Goal: Task Accomplishment & Management: Complete application form

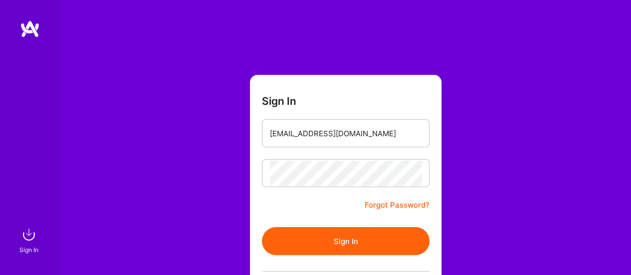
click at [355, 240] on button "Sign In" at bounding box center [346, 241] width 168 height 28
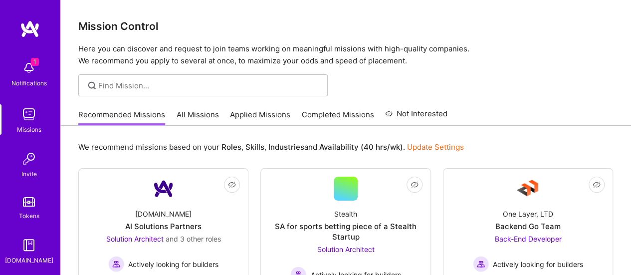
click at [20, 72] on img at bounding box center [29, 68] width 20 height 20
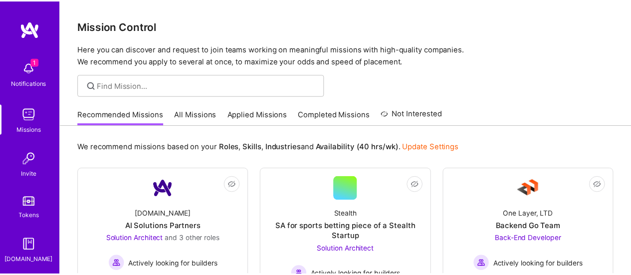
scroll to position [44, 0]
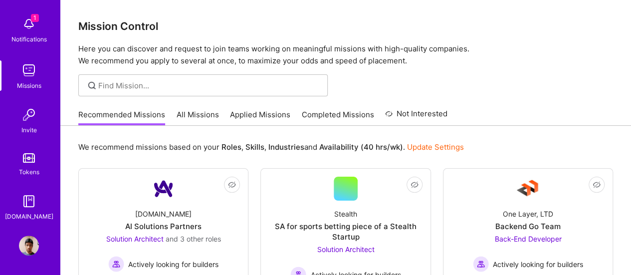
click at [24, 248] on img at bounding box center [29, 245] width 20 height 20
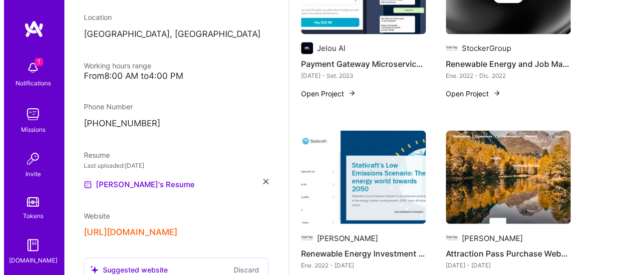
scroll to position [932, 0]
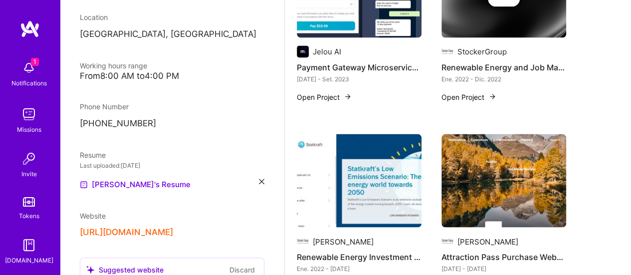
click at [474, 91] on button "Open Project" at bounding box center [468, 96] width 55 height 10
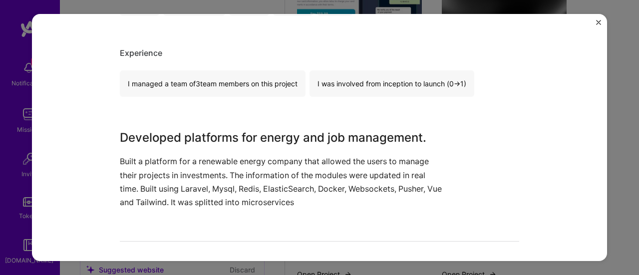
scroll to position [299, 0]
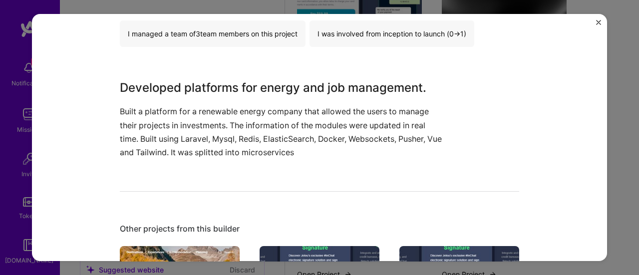
click at [595, 20] on div "Renewable Energy and Job Management Platforms StockerGroup Energy, Recruitment …" at bounding box center [319, 137] width 575 height 247
click at [598, 20] on img "Close" at bounding box center [598, 22] width 5 height 5
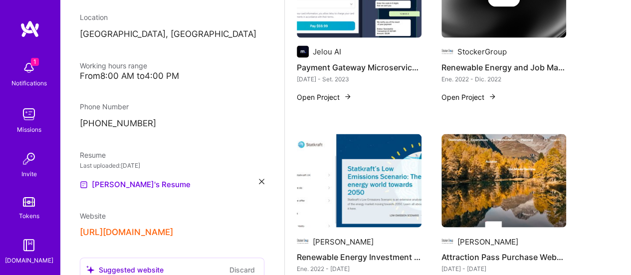
click at [381, 163] on img at bounding box center [359, 181] width 125 height 94
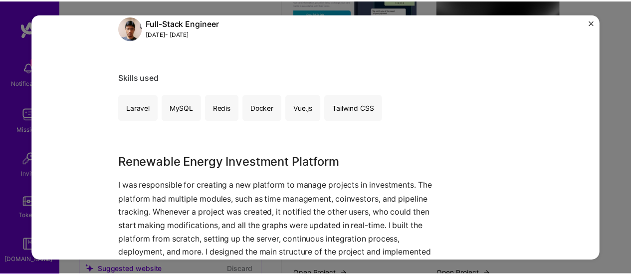
scroll to position [499, 0]
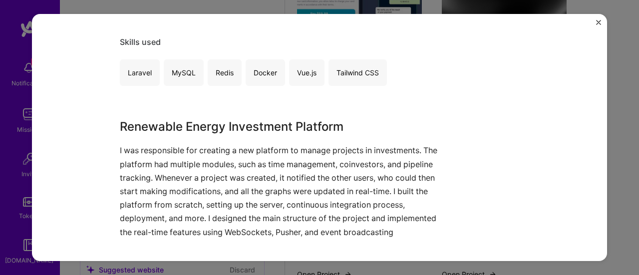
click at [599, 22] on img "Close" at bounding box center [598, 22] width 5 height 5
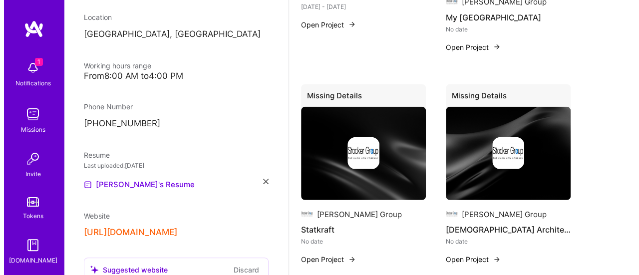
scroll to position [1411, 0]
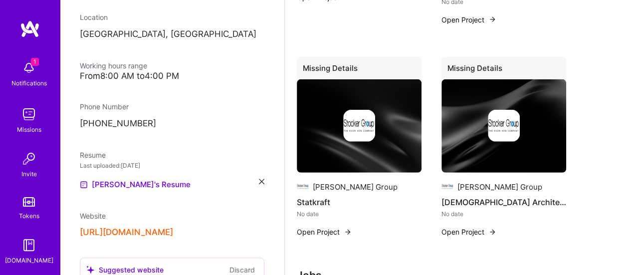
click at [317, 226] on button "Open Project" at bounding box center [324, 231] width 55 height 10
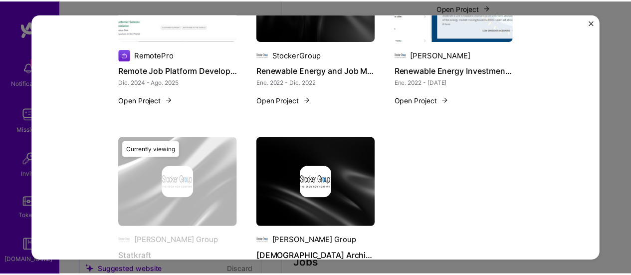
scroll to position [910, 0]
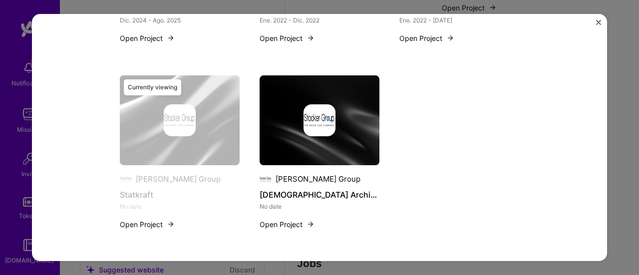
click at [600, 22] on img "Close" at bounding box center [598, 22] width 5 height 5
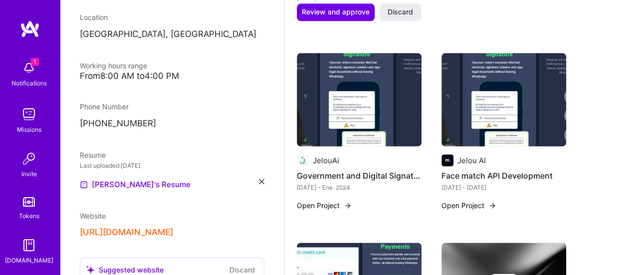
scroll to position [739, 0]
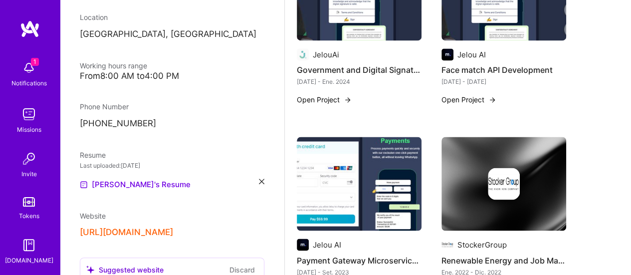
click at [29, 254] on img at bounding box center [29, 245] width 20 height 20
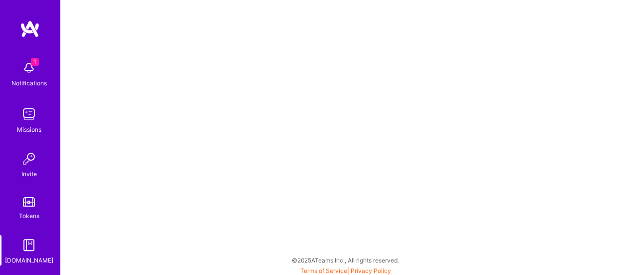
click at [26, 76] on img at bounding box center [29, 68] width 20 height 20
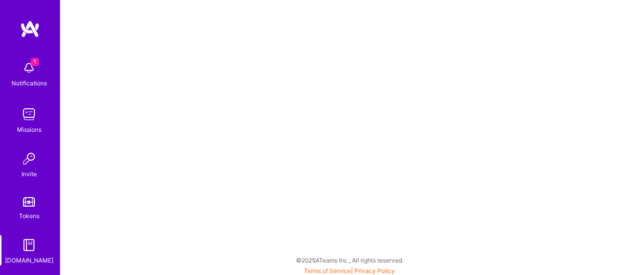
click at [28, 247] on img at bounding box center [29, 245] width 20 height 20
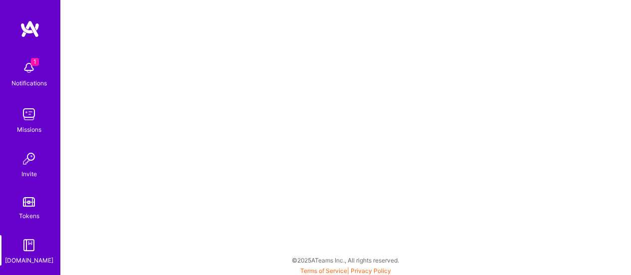
scroll to position [44, 0]
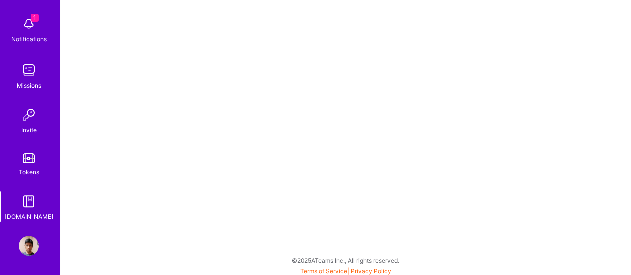
click at [23, 243] on img at bounding box center [29, 245] width 20 height 20
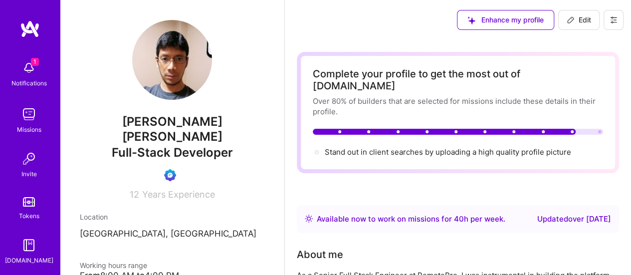
click at [29, 128] on div "Missions" at bounding box center [29, 129] width 24 height 10
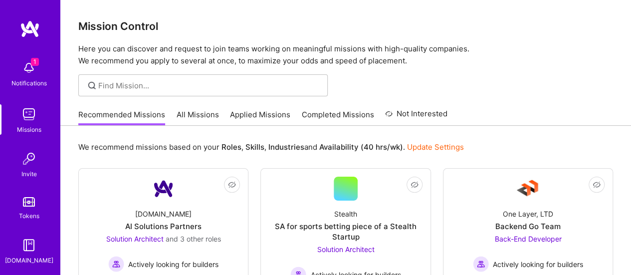
click at [260, 115] on link "Applied Missions" at bounding box center [260, 117] width 60 height 16
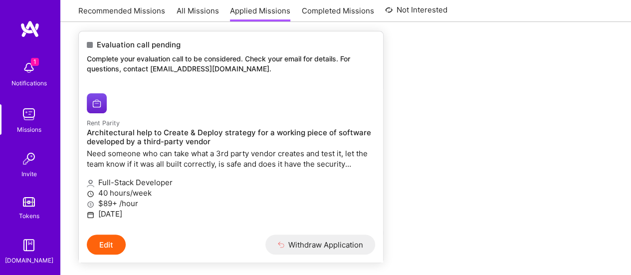
scroll to position [150, 0]
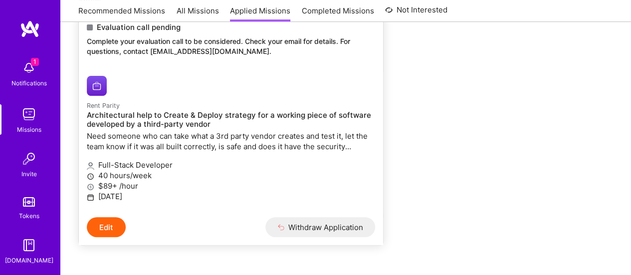
click at [104, 228] on button "Edit" at bounding box center [106, 227] width 39 height 20
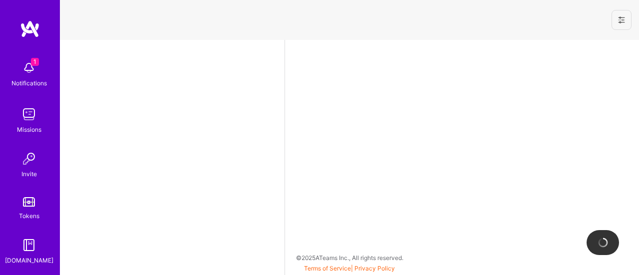
select select "PE"
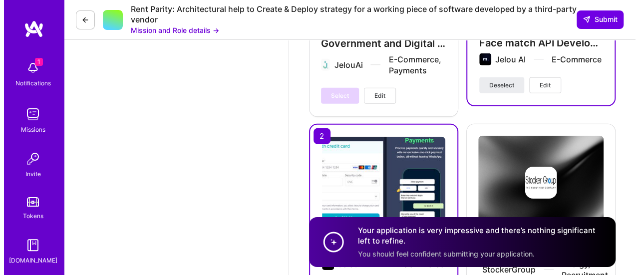
scroll to position [1447, 0]
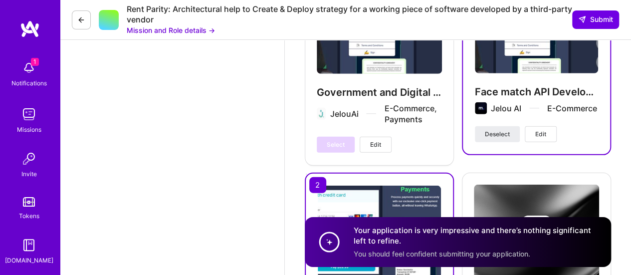
click at [537, 132] on span "Edit" at bounding box center [540, 134] width 11 height 9
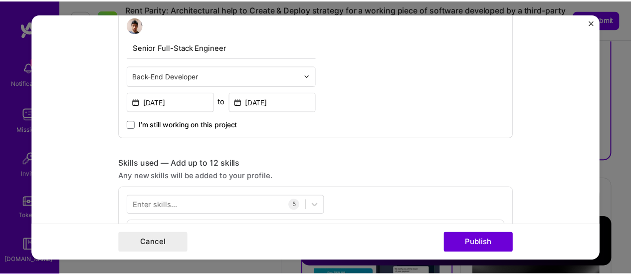
scroll to position [299, 0]
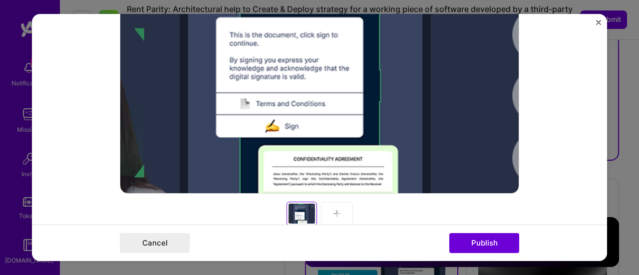
click at [598, 21] on img "Close" at bounding box center [598, 22] width 5 height 5
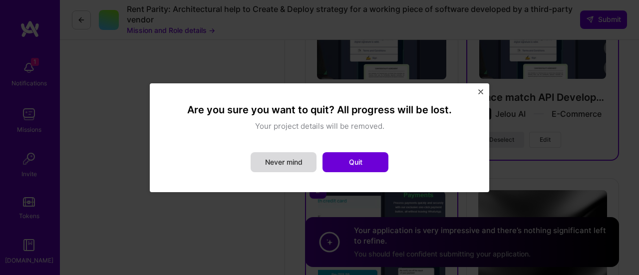
click at [299, 161] on button "Never mind" at bounding box center [283, 162] width 66 height 20
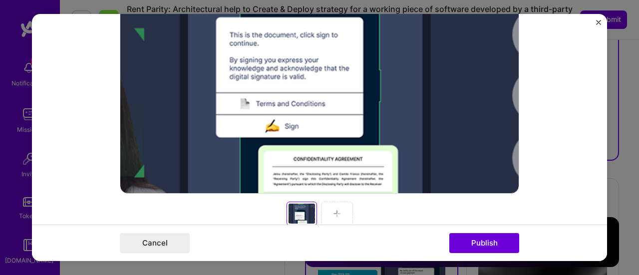
click at [598, 25] on button "Close" at bounding box center [598, 25] width 5 height 10
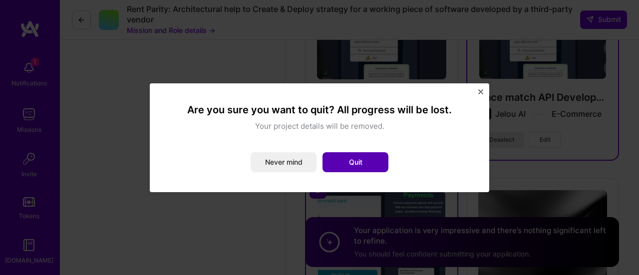
click at [367, 162] on button "Quit" at bounding box center [355, 162] width 66 height 20
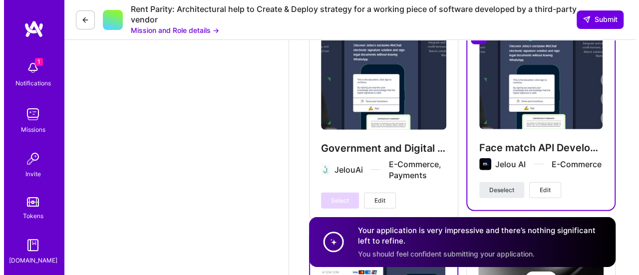
scroll to position [1397, 0]
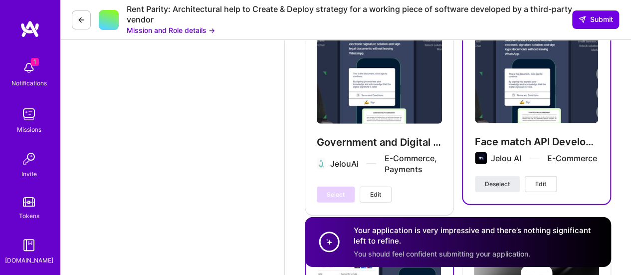
click at [540, 180] on span "Edit" at bounding box center [540, 184] width 11 height 9
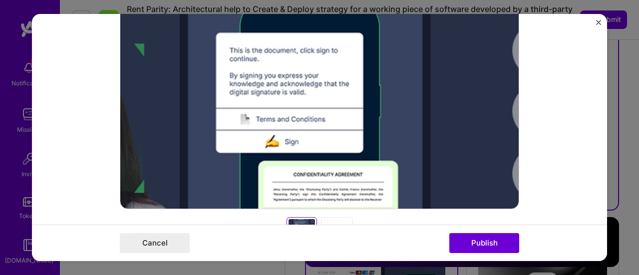
scroll to position [299, 0]
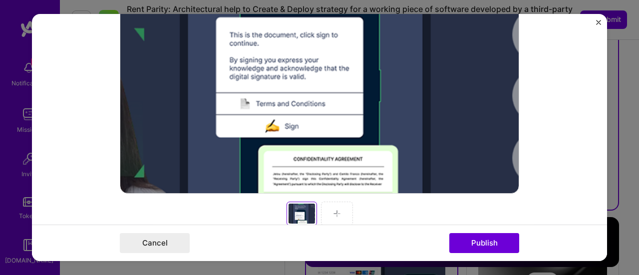
click at [339, 211] on div at bounding box center [337, 214] width 32 height 24
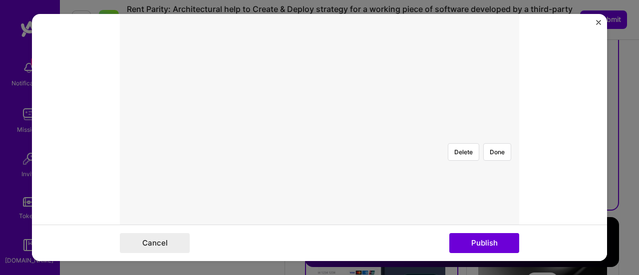
scroll to position [213, 0]
click at [326, 130] on div at bounding box center [485, 254] width 332 height 249
click at [491, 138] on button "Done" at bounding box center [497, 146] width 28 height 17
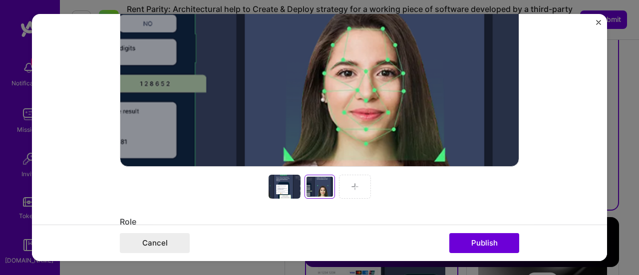
scroll to position [313, 0]
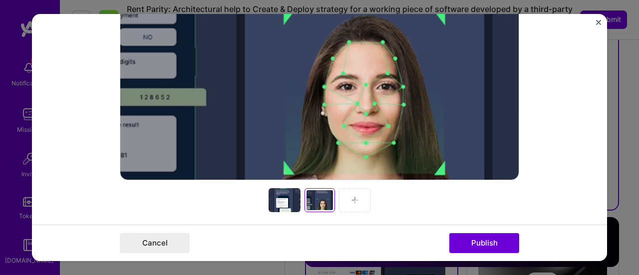
drag, startPoint x: 444, startPoint y: 92, endPoint x: 383, endPoint y: 74, distance: 63.9
click at [383, 74] on div at bounding box center [319, 30] width 399 height 299
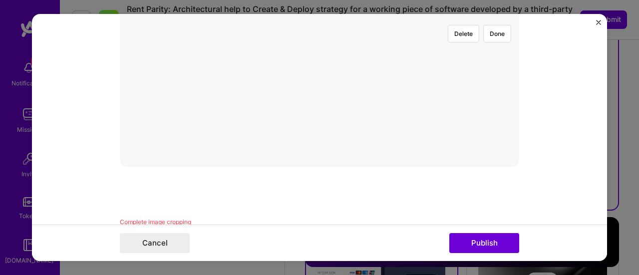
click at [441, 81] on div at bounding box center [527, 141] width 332 height 249
click at [491, 175] on button "Done" at bounding box center [497, 183] width 28 height 17
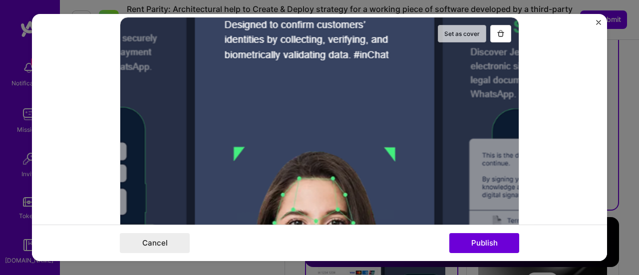
click at [454, 31] on button "Set as cover" at bounding box center [462, 33] width 48 height 17
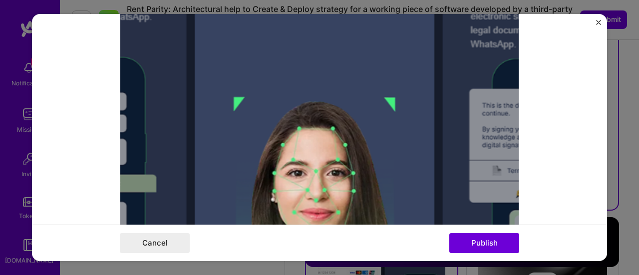
scroll to position [376, 0]
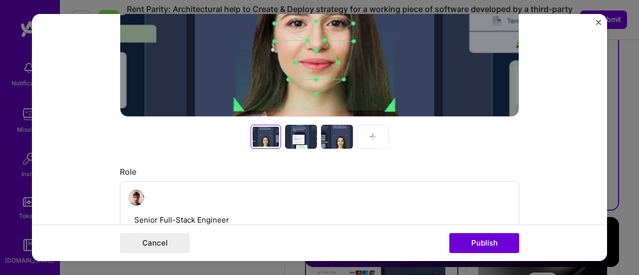
click at [296, 144] on div at bounding box center [301, 137] width 32 height 24
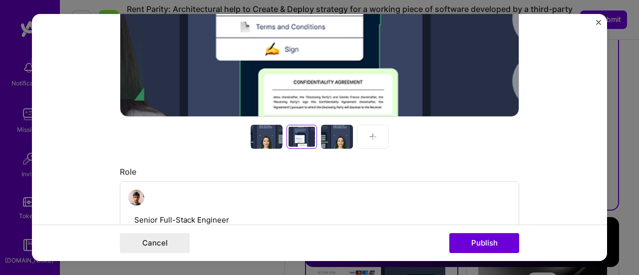
click at [336, 142] on div at bounding box center [337, 137] width 32 height 24
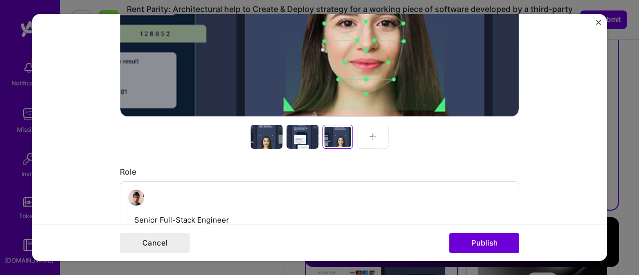
click at [268, 139] on div at bounding box center [266, 137] width 32 height 24
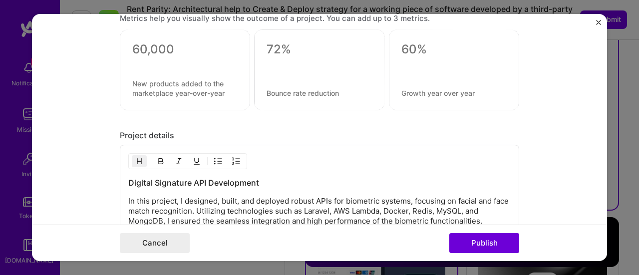
scroll to position [1174, 0]
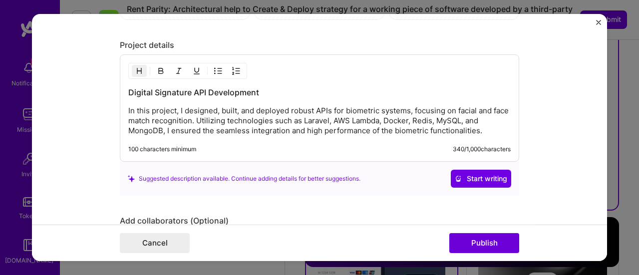
click at [209, 119] on p "In this project, I designed, built, and deployed robust APIs for biometric syst…" at bounding box center [319, 121] width 382 height 30
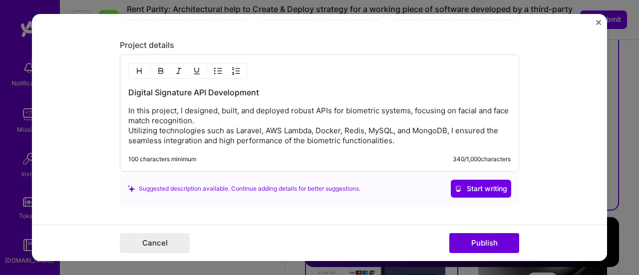
click at [218, 114] on p "In this project, I designed, built, and deployed robust APIs for biometric syst…" at bounding box center [319, 126] width 382 height 40
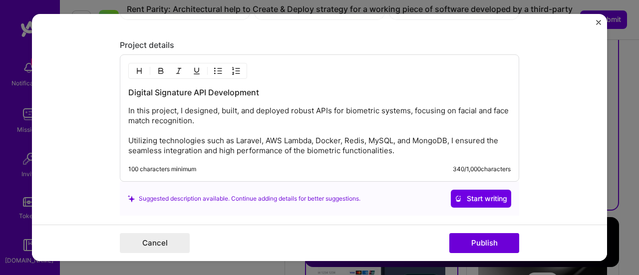
click at [223, 119] on p "In this project, I designed, built, and deployed robust APIs for biometric syst…" at bounding box center [319, 131] width 382 height 50
click at [233, 107] on p "In this project, I designed, built, and deployed robust APIs for biometric syst…" at bounding box center [319, 131] width 382 height 50
click at [276, 117] on p "In this project, I designed, build, and deployed robust APIs for biometric syst…" at bounding box center [319, 131] width 382 height 50
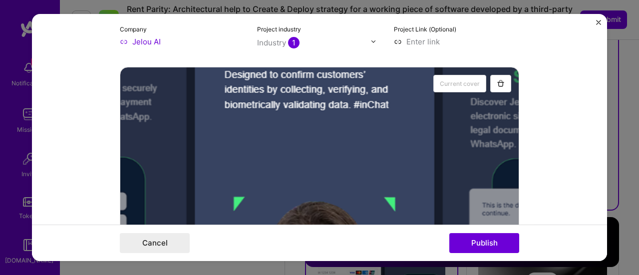
scroll to position [0, 0]
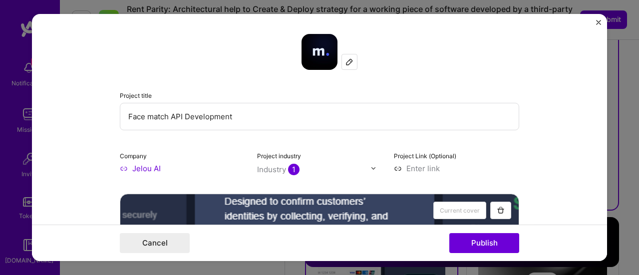
click at [194, 114] on input "Face match API Development" at bounding box center [319, 116] width 399 height 27
type input "Face match API Development"
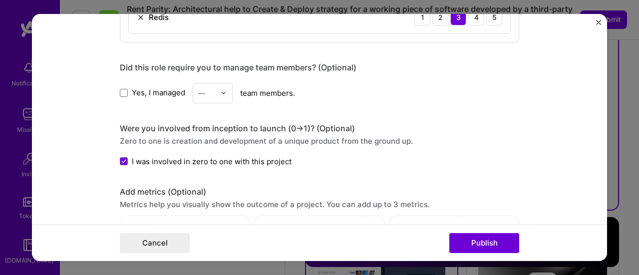
scroll to position [1147, 0]
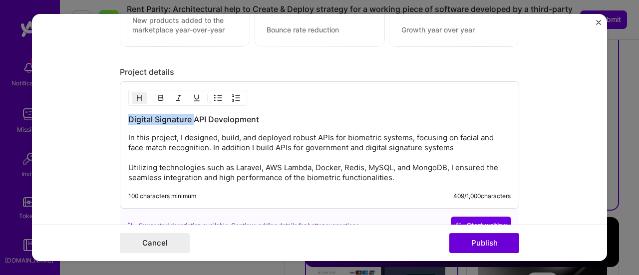
drag, startPoint x: 190, startPoint y: 115, endPoint x: 112, endPoint y: 114, distance: 77.8
click at [112, 114] on form "Project title Face match API Development Company [PERSON_NAME] Project industry…" at bounding box center [319, 137] width 575 height 247
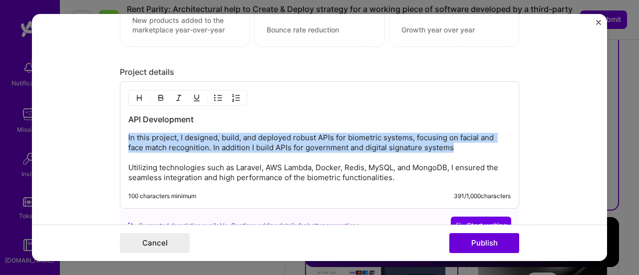
drag, startPoint x: 459, startPoint y: 146, endPoint x: 52, endPoint y: 136, distance: 407.2
click at [52, 136] on form "Project title Face match API Development Company [PERSON_NAME] Project industry…" at bounding box center [319, 137] width 575 height 247
copy p "In this project, I designed, build, and deployed robust APIs for biometric syst…"
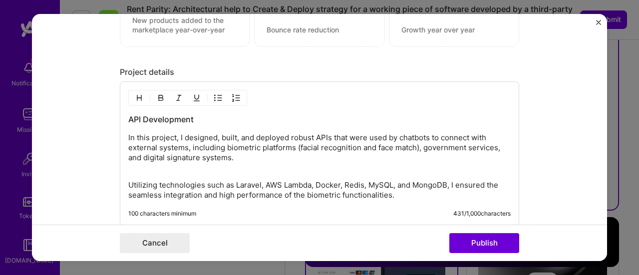
click at [236, 154] on p "In this project, I designed, built, and deployed robust APIs that were used by …" at bounding box center [319, 148] width 382 height 30
click at [132, 154] on p "In this project, I designed, built, and deployed robust APIs that were used by …" at bounding box center [319, 148] width 382 height 30
click at [234, 154] on p "In this project, I designed, built, and deployed robust APIs that were used by …" at bounding box center [319, 148] width 382 height 30
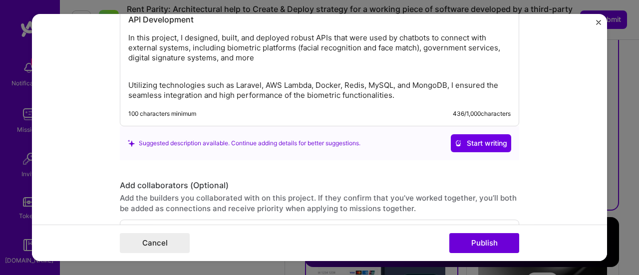
scroll to position [1197, 0]
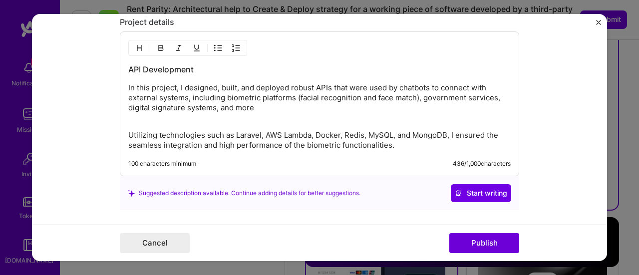
click at [447, 134] on p "Utilizing technologies such as Laravel, AWS Lambda, Docker, Redis, MySQL, and M…" at bounding box center [319, 135] width 382 height 30
click at [128, 121] on p "Utilizing technologies such as Laravel, AWS Lambda, Docker, Redis, MySQL, and M…" at bounding box center [319, 135] width 382 height 30
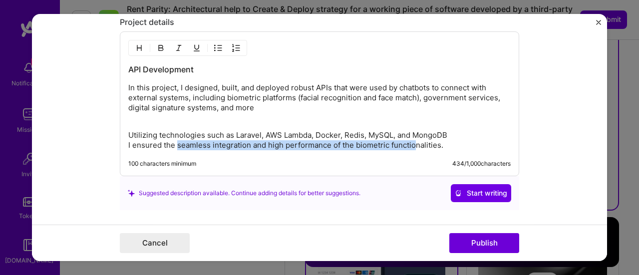
drag, startPoint x: 174, startPoint y: 142, endPoint x: 409, endPoint y: 141, distance: 235.0
click at [409, 141] on p "Utilizing technologies such as Laravel, AWS Lambda, Docker, Redis, MySQL, and M…" at bounding box center [319, 135] width 382 height 30
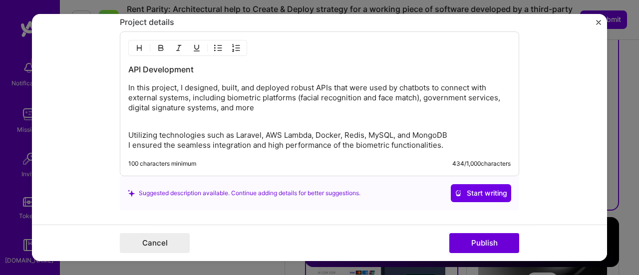
click at [130, 143] on p "Utilizing technologies such as Laravel, AWS Lambda, Docker, Redis, MySQL, and M…" at bounding box center [319, 135] width 382 height 30
click at [423, 132] on p "Utilizing technologies such as Laravel, AWS Lambda, Docker, Redis, MySQL, and M…" at bounding box center [319, 135] width 382 height 30
drag, startPoint x: 347, startPoint y: 142, endPoint x: 454, endPoint y: 146, distance: 107.8
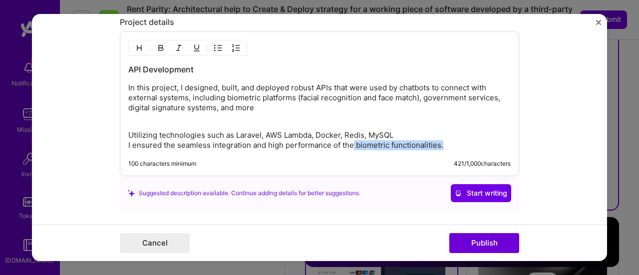
click at [454, 146] on p "Utilizing technologies such as Laravel, AWS Lambda, Docker, Redis, MySQL I ensu…" at bounding box center [319, 135] width 382 height 30
click at [356, 144] on p "Utilizing technologies such as Laravel, AWS Lambda, Docker, Redis, MySQL I ensu…" at bounding box center [319, 135] width 382 height 30
click at [214, 141] on p "Utilizing technologies such as Laravel, AWS Lambda, Docker, Redis, MySQL I ensu…" at bounding box center [319, 135] width 382 height 30
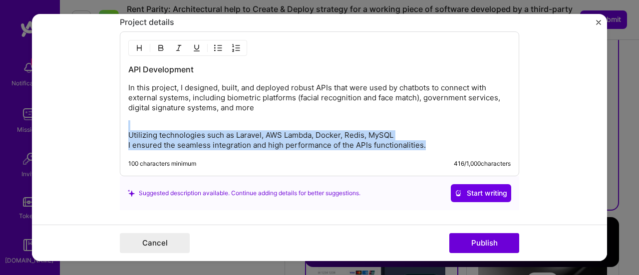
click at [214, 141] on p "Utilizing technologies such as Laravel, AWS Lambda, Docker, Redis, MySQL I ensu…" at bounding box center [319, 135] width 382 height 30
click at [353, 144] on p "Utilizing technologies such as Laravel, AWS Lambda, Docker, Redis, MySQL I ensu…" at bounding box center [319, 135] width 382 height 30
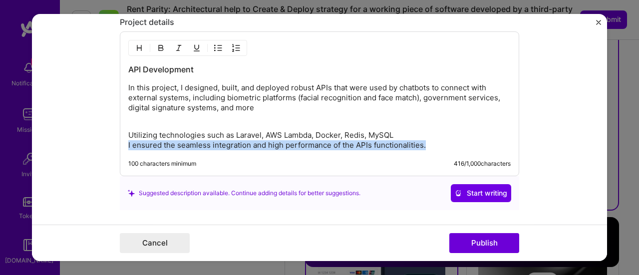
drag, startPoint x: 425, startPoint y: 143, endPoint x: 55, endPoint y: 138, distance: 369.7
click at [55, 138] on form "Project title Face match API Development Company [PERSON_NAME] Project industry…" at bounding box center [319, 137] width 575 height 247
copy p "I ensured the seamless integration and high performance of the APIs functionali…"
drag, startPoint x: 363, startPoint y: 140, endPoint x: 429, endPoint y: 186, distance: 80.3
click at [363, 141] on p "Utilizing technologies such as Laravel, AWS Lambda, Docker, Redis, MySQL I ensu…" at bounding box center [319, 135] width 382 height 30
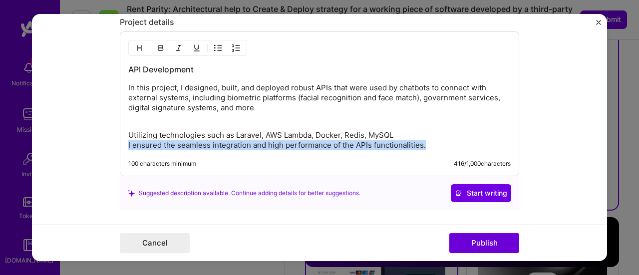
click at [365, 144] on p "Utilizing technologies such as Laravel, AWS Lambda, Docker, Redis, MySQL I ensu…" at bounding box center [319, 135] width 382 height 30
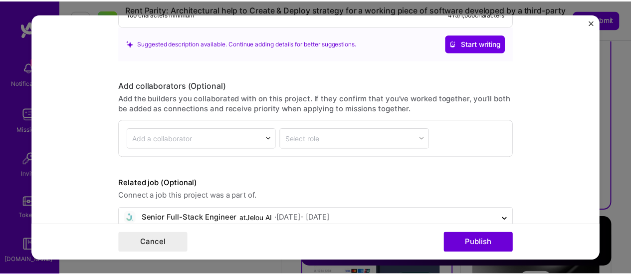
scroll to position [1364, 0]
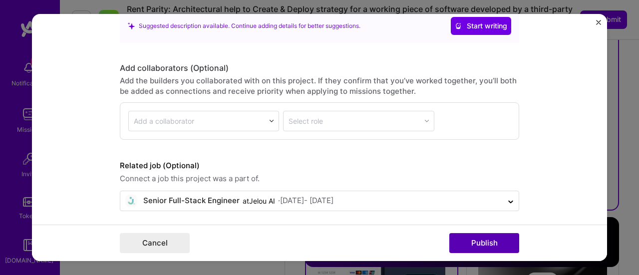
click at [483, 244] on button "Publish" at bounding box center [484, 243] width 70 height 20
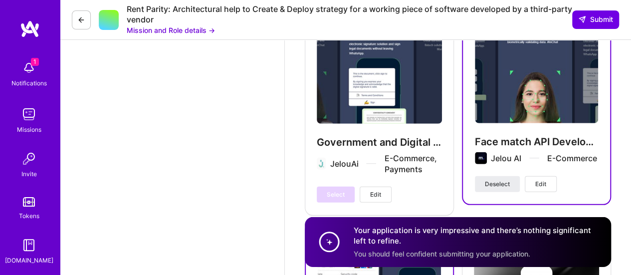
drag, startPoint x: 591, startPoint y: 18, endPoint x: 638, endPoint y: 129, distance: 120.3
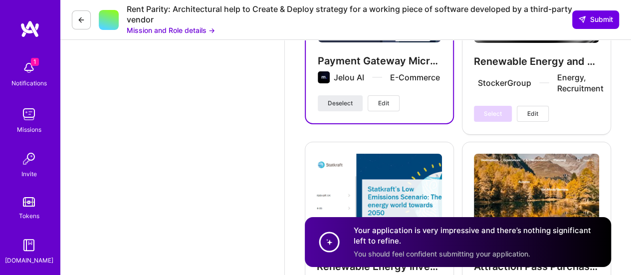
scroll to position [1696, 0]
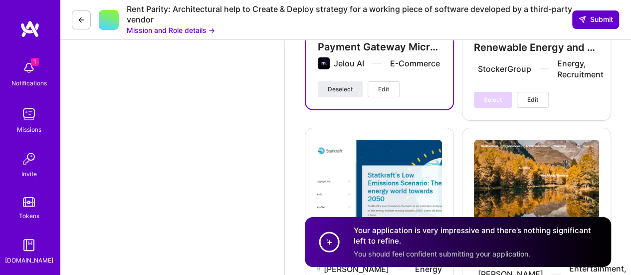
click at [603, 18] on span "Submit" at bounding box center [595, 19] width 35 height 10
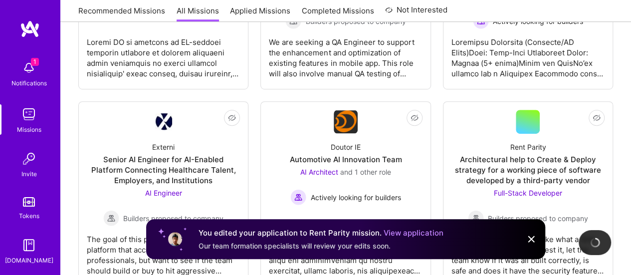
scroll to position [399, 0]
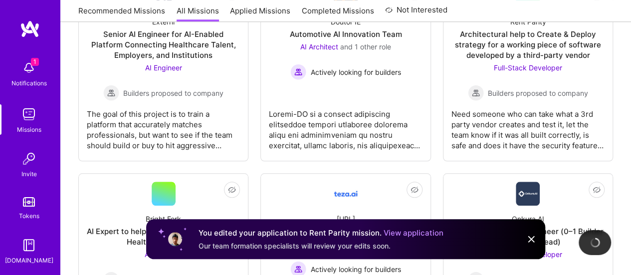
click at [531, 240] on img at bounding box center [531, 239] width 12 height 12
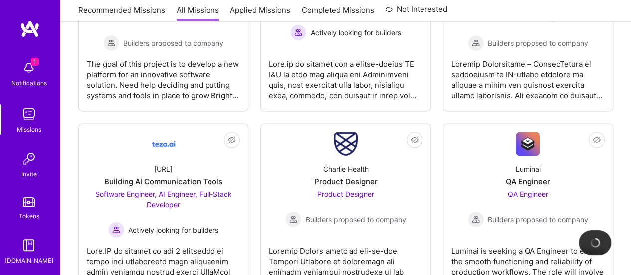
scroll to position [0, 0]
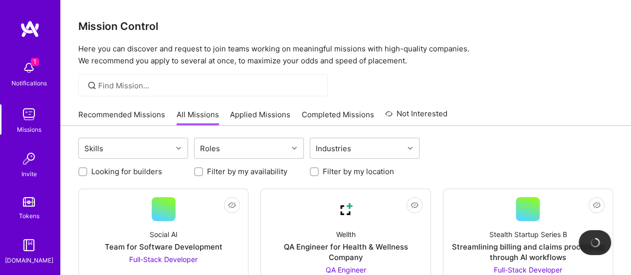
click at [242, 120] on link "Applied Missions" at bounding box center [260, 117] width 60 height 16
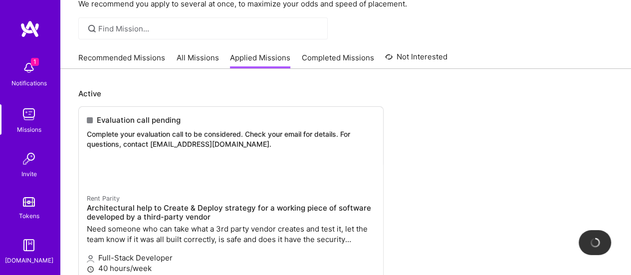
scroll to position [150, 0]
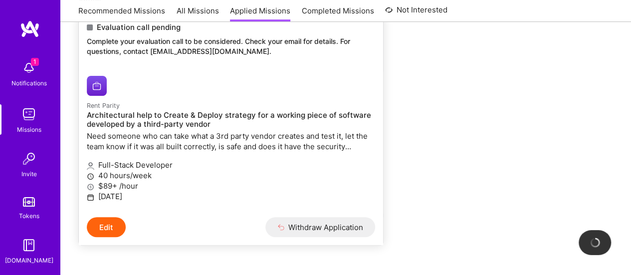
click at [162, 130] on div "Rent Parity Architectural help to Create & Deploy strategy for a working piece …" at bounding box center [231, 127] width 288 height 54
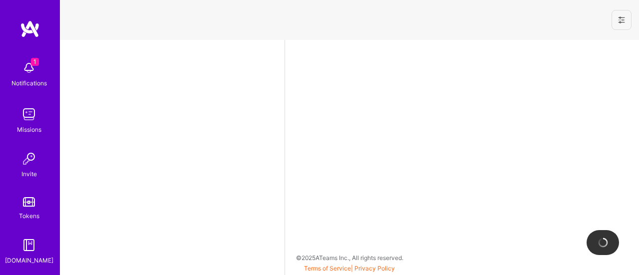
select select "PE"
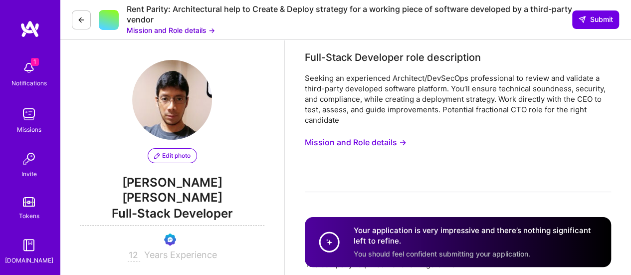
click at [373, 144] on button "Mission and Role details →" at bounding box center [356, 142] width 102 height 18
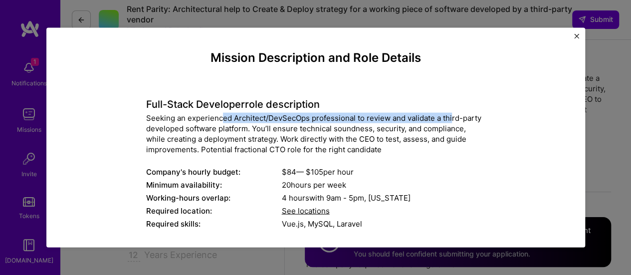
drag, startPoint x: 219, startPoint y: 116, endPoint x: 447, endPoint y: 114, distance: 228.5
click at [447, 114] on div "Seeking an experienced Architect/DevSecOps professional to review and validate …" at bounding box center [315, 133] width 339 height 42
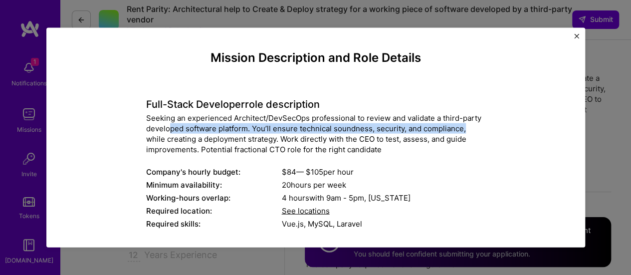
drag, startPoint x: 197, startPoint y: 129, endPoint x: 468, endPoint y: 132, distance: 270.9
click at [468, 132] on div "Seeking an experienced Architect/DevSecOps professional to review and validate …" at bounding box center [315, 133] width 339 height 42
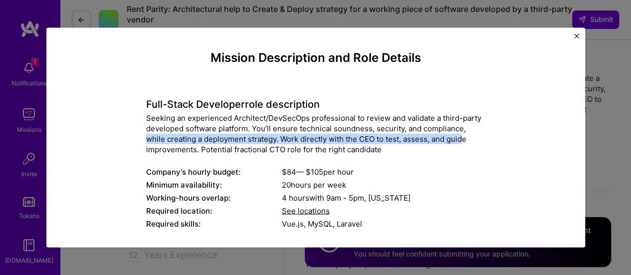
drag, startPoint x: 139, startPoint y: 139, endPoint x: 461, endPoint y: 138, distance: 322.3
click at [461, 138] on div "Mission Description and Role Details Full-Stack Developer role description Seek…" at bounding box center [315, 279] width 493 height 458
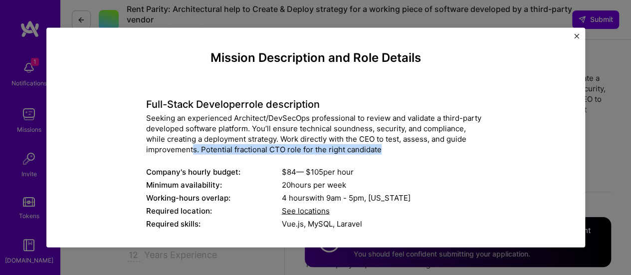
drag, startPoint x: 189, startPoint y: 147, endPoint x: 419, endPoint y: 151, distance: 230.0
click at [419, 151] on div "Seeking an experienced Architect/DevSecOps professional to review and validate …" at bounding box center [315, 133] width 339 height 42
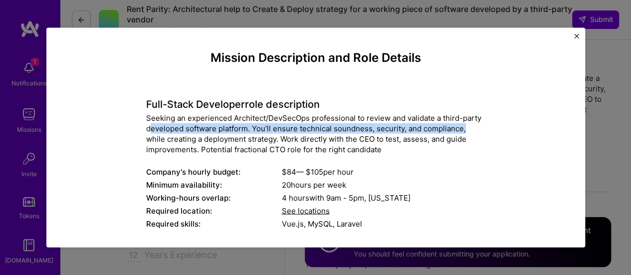
drag, startPoint x: 145, startPoint y: 130, endPoint x: 461, endPoint y: 132, distance: 316.3
click at [461, 132] on div "Seeking an experienced Architect/DevSecOps professional to review and validate …" at bounding box center [315, 133] width 339 height 42
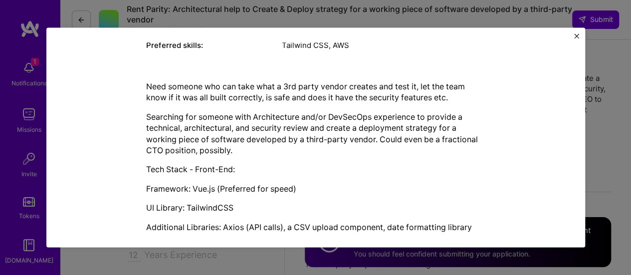
scroll to position [200, 0]
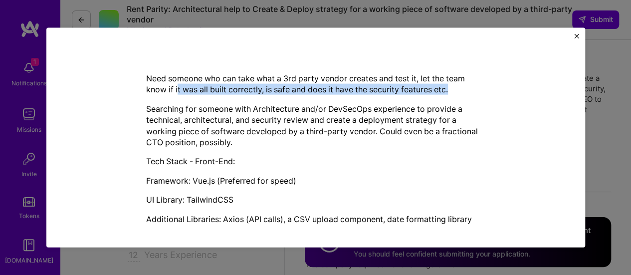
drag, startPoint x: 185, startPoint y: 93, endPoint x: 465, endPoint y: 85, distance: 280.5
click at [465, 85] on p "Need someone who can take what a 3rd party vendor creates and test it, let the …" at bounding box center [315, 83] width 339 height 22
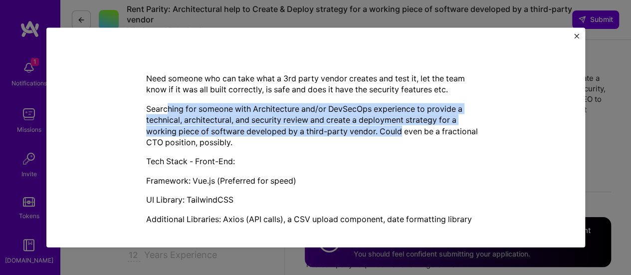
drag, startPoint x: 205, startPoint y: 109, endPoint x: 397, endPoint y: 128, distance: 193.5
click at [397, 128] on p "Searching for someone with Architecture and/or DevSecOps experience to provide …" at bounding box center [315, 125] width 339 height 45
click at [170, 130] on p "Searching for someone with Architecture and/or DevSecOps experience to provide …" at bounding box center [315, 125] width 339 height 45
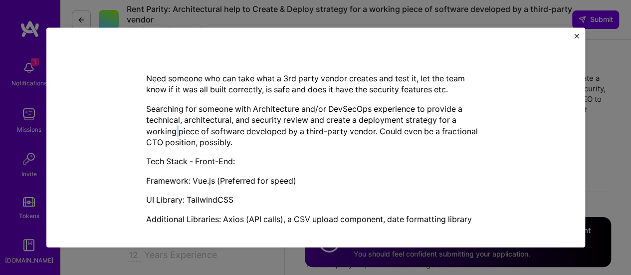
click at [170, 130] on p "Searching for someone with Architecture and/or DevSecOps experience to provide …" at bounding box center [315, 125] width 339 height 45
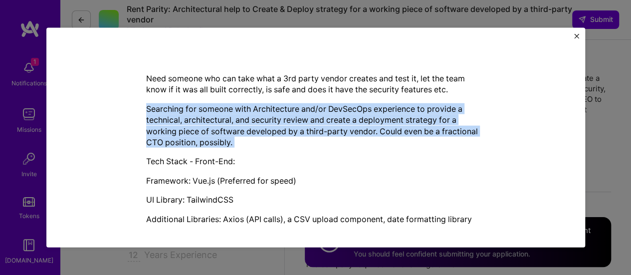
click at [170, 130] on p "Searching for someone with Architecture and/or DevSecOps experience to provide …" at bounding box center [315, 125] width 339 height 45
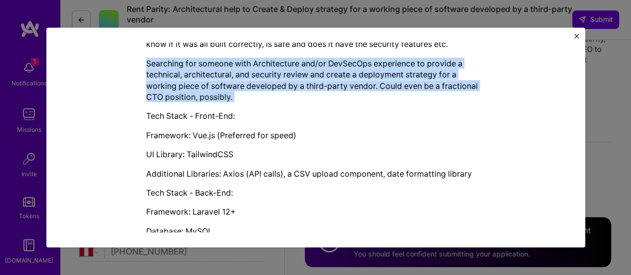
scroll to position [295, 0]
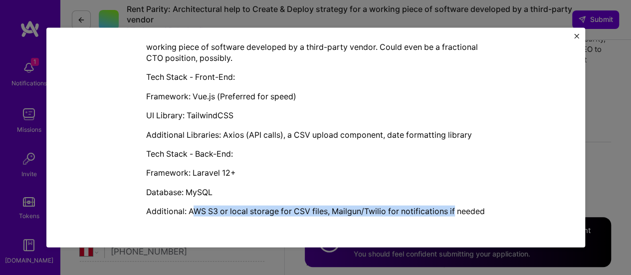
drag, startPoint x: 191, startPoint y: 202, endPoint x: 460, endPoint y: 204, distance: 269.4
click at [460, 206] on p "Additional: AWS S3 or local storage for CSV files, Mailgun/Twilio for notificat…" at bounding box center [315, 211] width 339 height 11
click at [338, 206] on p "Additional: AWS S3 or local storage for CSV files, Mailgun/Twilio for notificat…" at bounding box center [315, 211] width 339 height 11
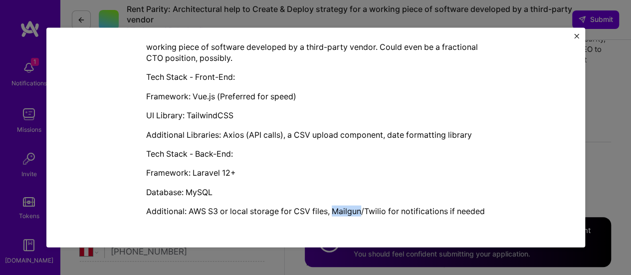
click at [338, 206] on p "Additional: AWS S3 or local storage for CSV files, Mailgun/Twilio for notificat…" at bounding box center [315, 211] width 339 height 11
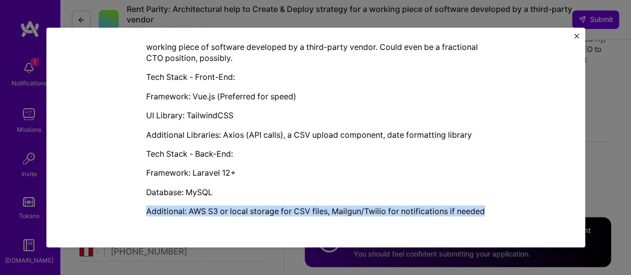
click at [338, 206] on p "Additional: AWS S3 or local storage for CSV files, Mailgun/Twilio for notificat…" at bounding box center [315, 211] width 339 height 11
click at [339, 206] on p "Additional: AWS S3 or local storage for CSV files, Mailgun/Twilio for notificat…" at bounding box center [315, 211] width 339 height 11
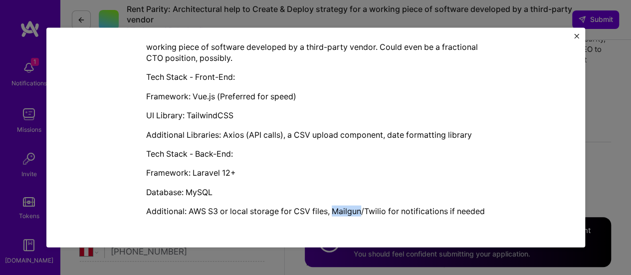
click at [339, 206] on p "Additional: AWS S3 or local storage for CSV files, Mailgun/Twilio for notificat…" at bounding box center [315, 211] width 339 height 11
click at [577, 36] on img "Close" at bounding box center [576, 35] width 5 height 5
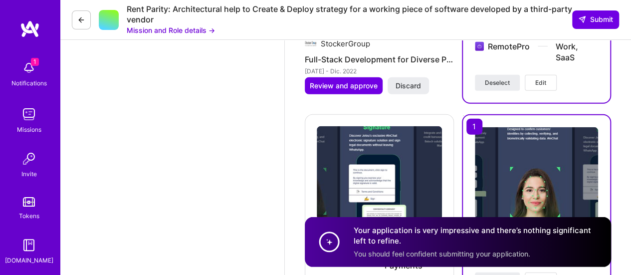
scroll to position [1497, 0]
